Goal: Find specific page/section: Find specific page/section

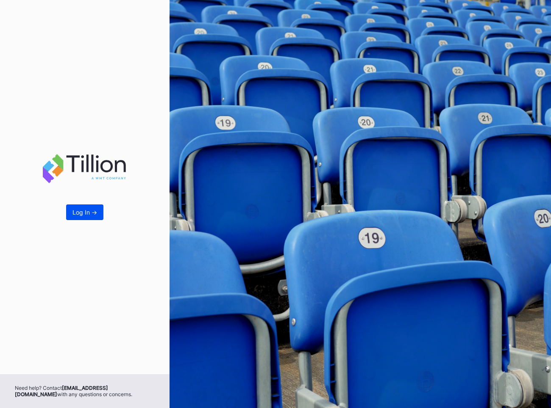
click at [89, 208] on button "Log In ->" at bounding box center [84, 213] width 37 height 16
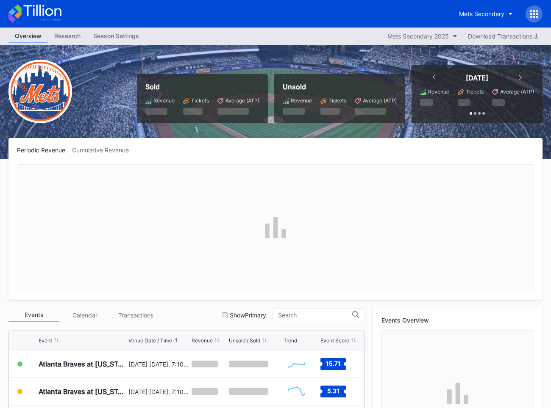
click at [111, 37] on div "Season Settings" at bounding box center [116, 36] width 58 height 12
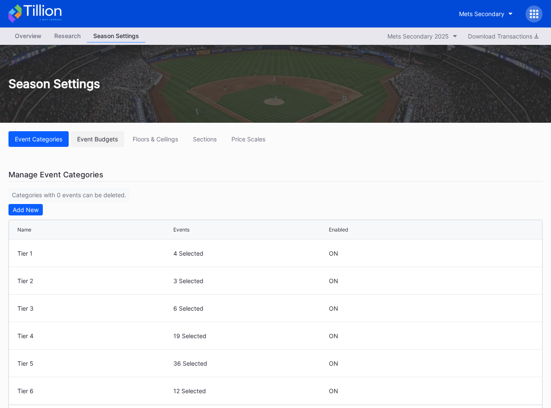
click at [106, 138] on div "Event Budgets" at bounding box center [97, 139] width 41 height 7
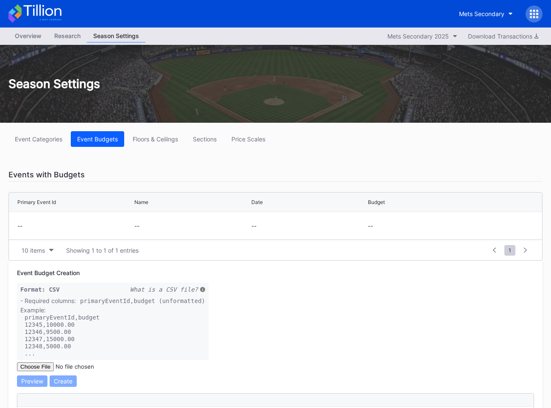
click at [29, 36] on div "Overview" at bounding box center [27, 36] width 39 height 12
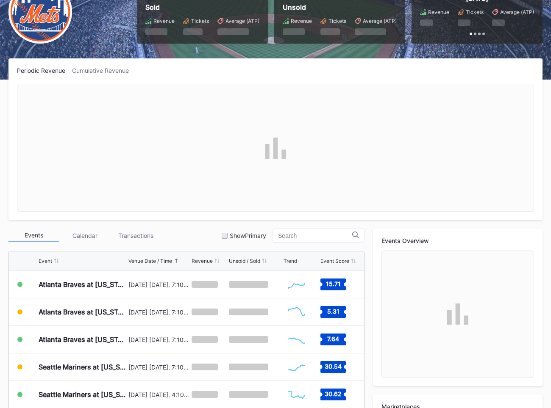
scroll to position [83, 0]
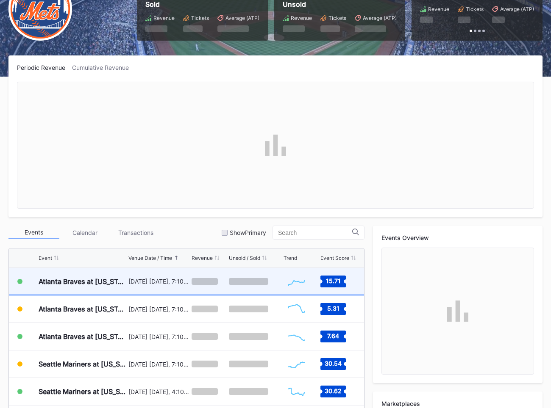
click at [150, 270] on div "[DATE] [DATE], 7:10PM" at bounding box center [158, 281] width 61 height 27
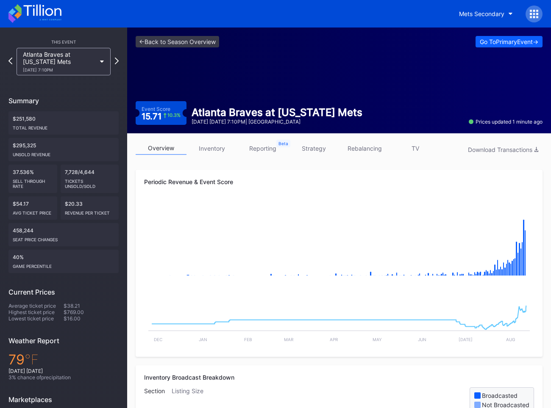
click at [174, 176] on div "Periodic Revenue & Event Score Created with Highcharts 11.2.0 Chart title Creat…" at bounding box center [339, 263] width 407 height 187
click at [197, 38] on link "<- Back to Season Overview" at bounding box center [177, 41] width 83 height 11
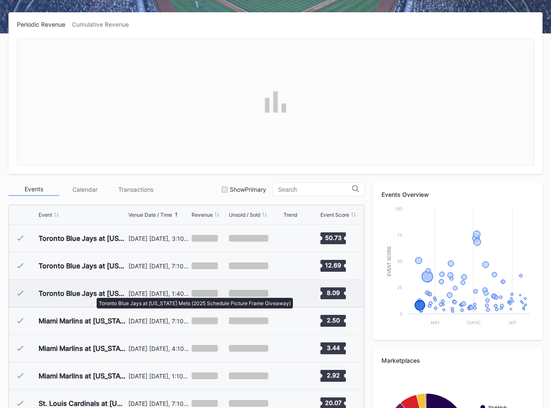
click at [90, 293] on div "Toronto Blue Jays at [US_STATE] Mets (2025 Schedule Picture Frame Giveaway)" at bounding box center [83, 293] width 88 height 8
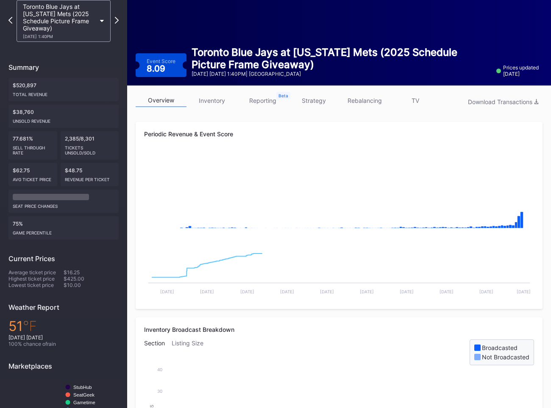
scroll to position [49, 0]
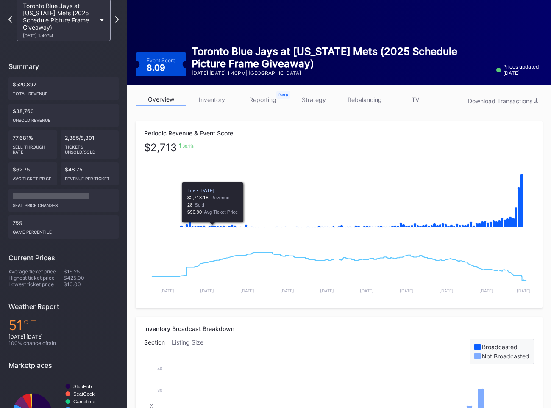
click at [163, 130] on div "Periodic Revenue & Event Score" at bounding box center [339, 133] width 390 height 7
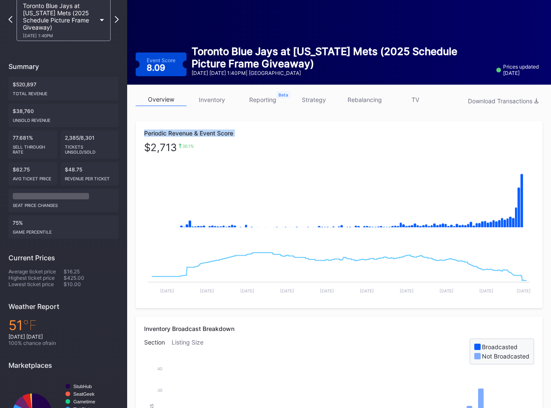
click at [163, 130] on div "Periodic Revenue & Event Score" at bounding box center [339, 133] width 390 height 7
click at [263, 127] on div "Periodic Revenue & Event Score Created with Highcharts 11.2.0 Chart title Creat…" at bounding box center [339, 214] width 407 height 187
click at [263, 140] on div "Periodic Revenue & Event Score Created with Highcharts 11.2.0 Chart title Creat…" at bounding box center [339, 214] width 407 height 187
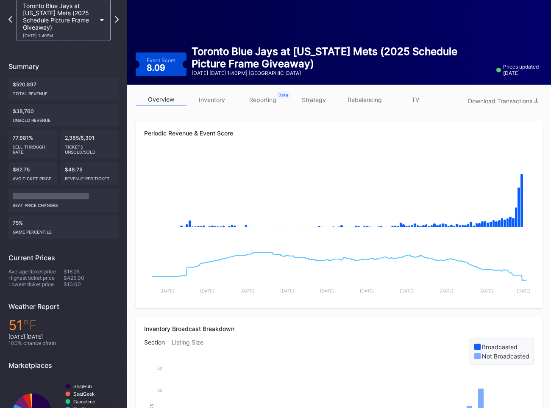
click at [242, 138] on div "Periodic Revenue & Event Score Created with Highcharts 11.2.0 Chart title Creat…" at bounding box center [339, 214] width 407 height 187
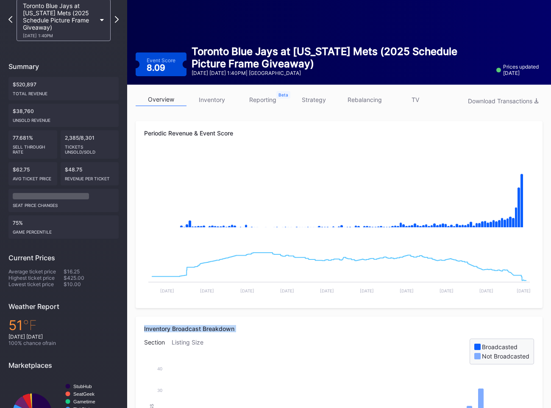
click at [242, 138] on div "Periodic Revenue & Event Score Created with Highcharts 11.2.0 Chart title Creat…" at bounding box center [339, 214] width 407 height 187
click at [240, 132] on div "Periodic Revenue & Event Score" at bounding box center [339, 133] width 390 height 7
click at [224, 132] on div "Periodic Revenue & Event Score" at bounding box center [339, 133] width 390 height 7
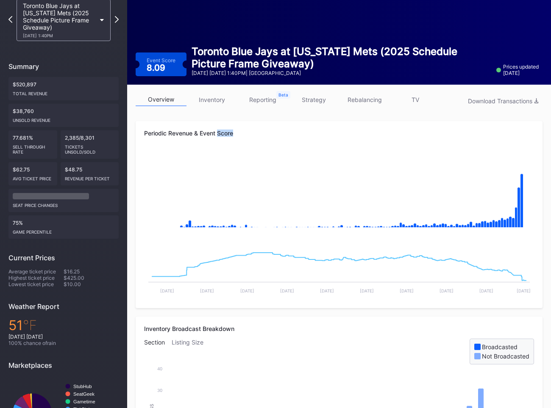
click at [224, 132] on div "Periodic Revenue & Event Score" at bounding box center [339, 133] width 390 height 7
click at [242, 141] on div "Periodic Revenue & Event Score Created with Highcharts 11.2.0 Chart title Creat…" at bounding box center [339, 214] width 407 height 187
click at [238, 128] on div "Periodic Revenue & Event Score Created with Highcharts 11.2.0 Chart title Creat…" at bounding box center [339, 214] width 407 height 187
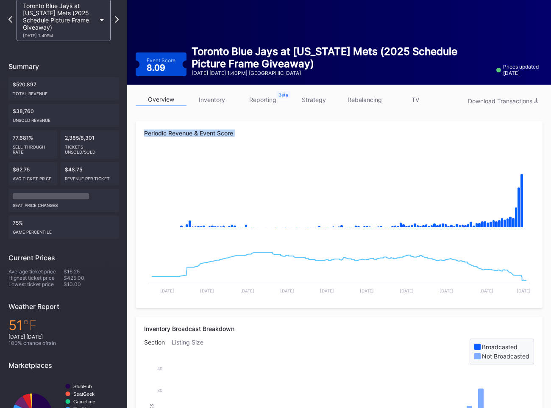
click at [238, 128] on div "Periodic Revenue & Event Score Created with Highcharts 11.2.0 Chart title Creat…" at bounding box center [339, 214] width 407 height 187
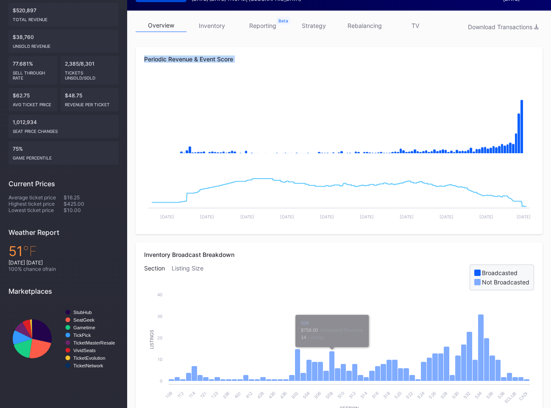
scroll to position [0, 0]
